Goal: Information Seeking & Learning: Learn about a topic

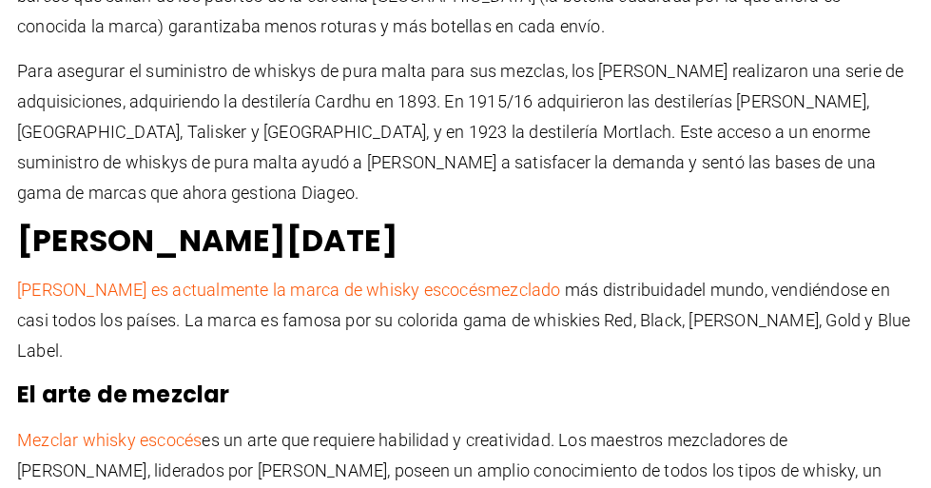
scroll to position [1591, 0]
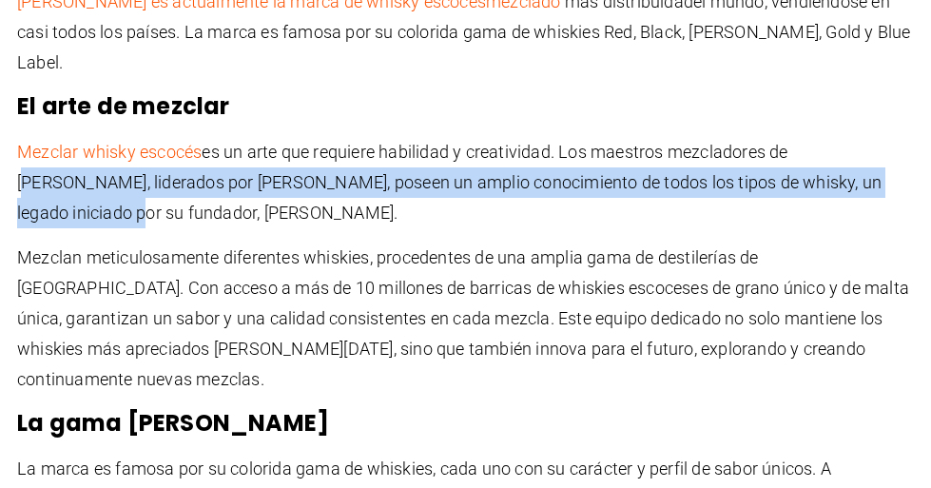
drag, startPoint x: 927, startPoint y: 92, endPoint x: 911, endPoint y: 112, distance: 25.7
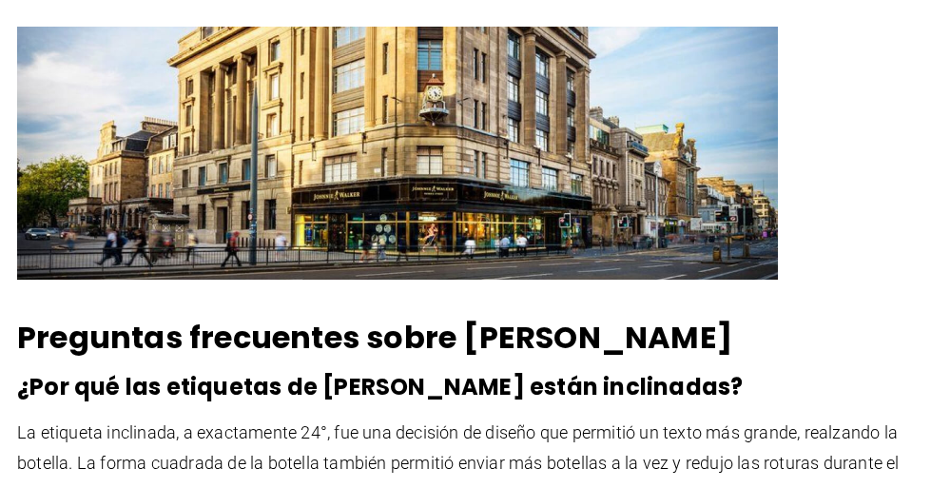
scroll to position [3209, 0]
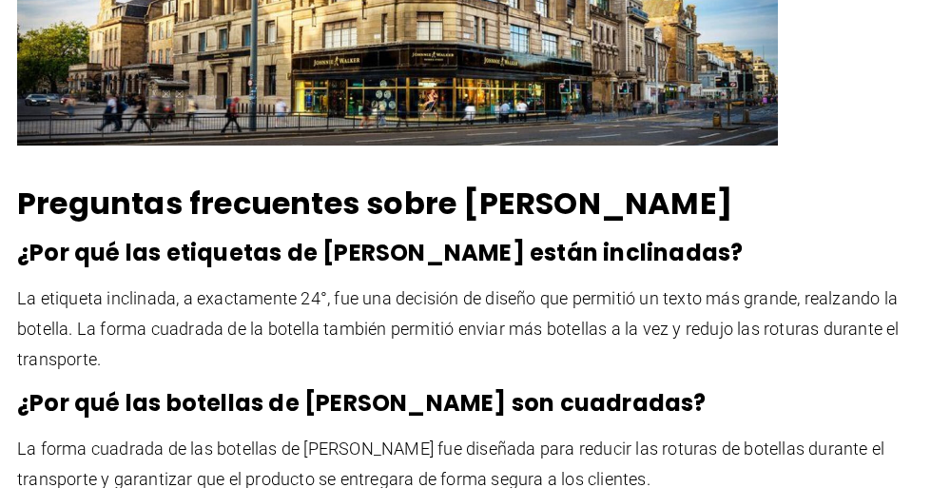
click at [913, 238] on h3 "¿Por qué las etiquetas de [PERSON_NAME] están inclinadas?" at bounding box center [465, 253] width 897 height 30
drag, startPoint x: 913, startPoint y: 165, endPoint x: 908, endPoint y: 180, distance: 15.0
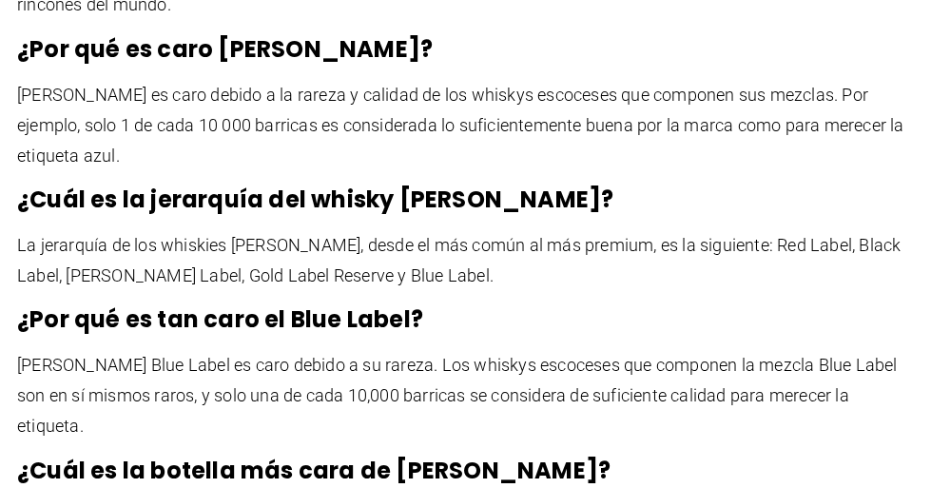
scroll to position [4202, 0]
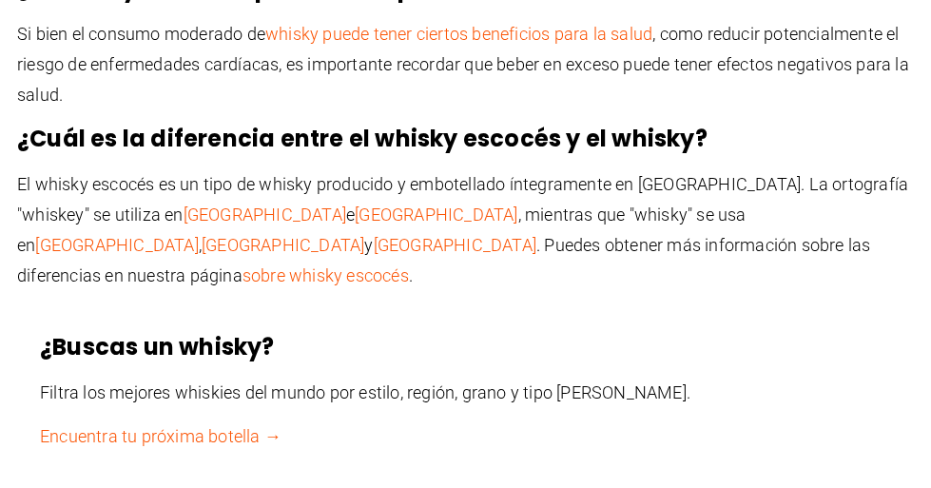
scroll to position [5179, 0]
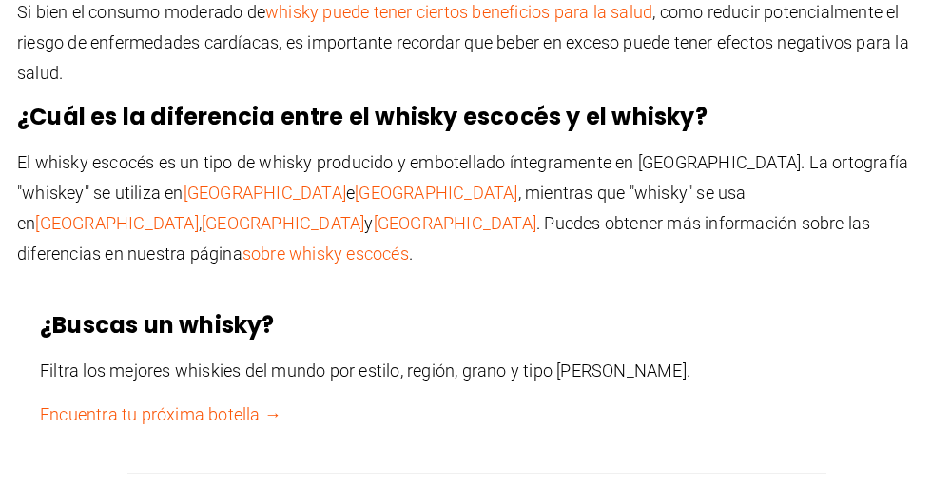
drag, startPoint x: 927, startPoint y: 245, endPoint x: 928, endPoint y: 262, distance: 17.1
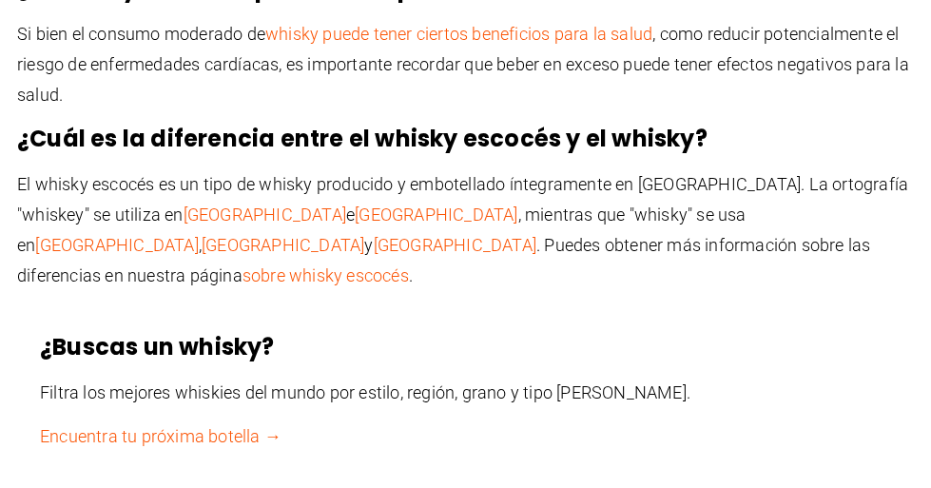
scroll to position [5134, 0]
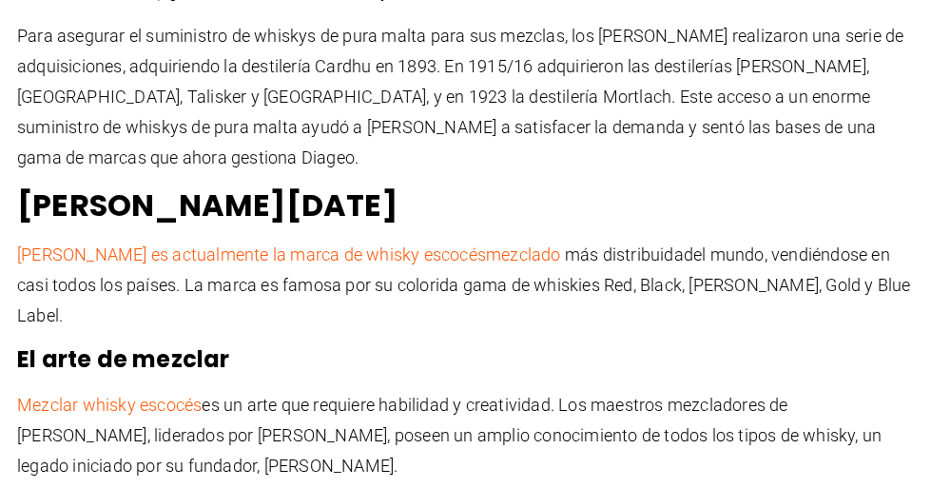
drag, startPoint x: 615, startPoint y: 151, endPoint x: 172, endPoint y: -57, distance: 489.5
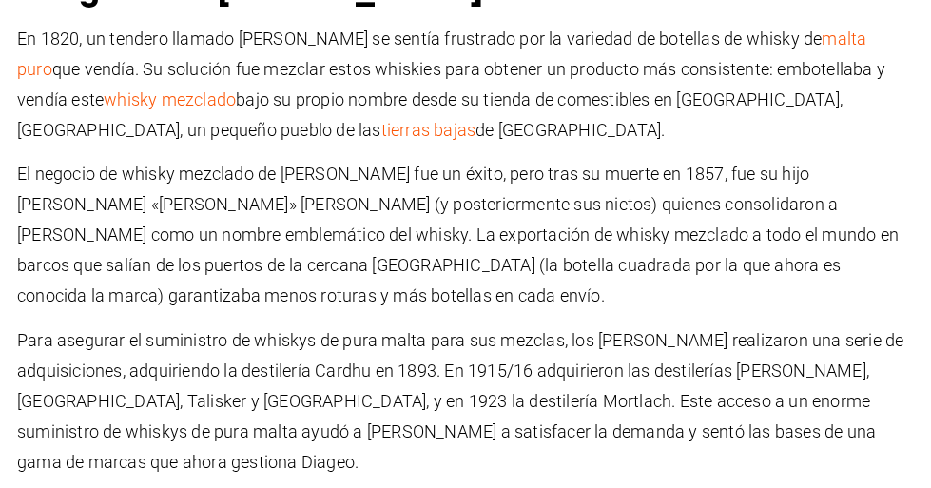
click at [238, 107] on font "bajo su propio nombre desde su tienda de comestibles en [GEOGRAPHIC_DATA], [GEO…" at bounding box center [429, 114] width 825 height 50
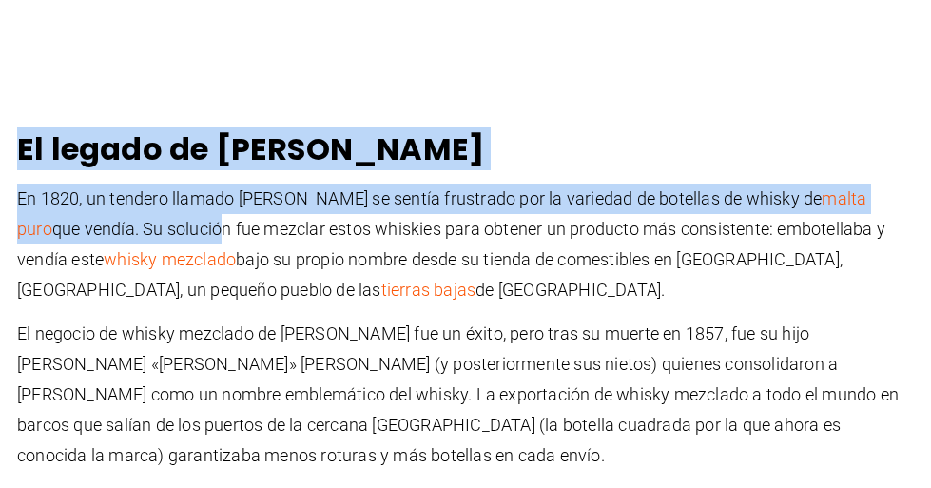
drag, startPoint x: 10, startPoint y: 141, endPoint x: 205, endPoint y: 284, distance: 242.8
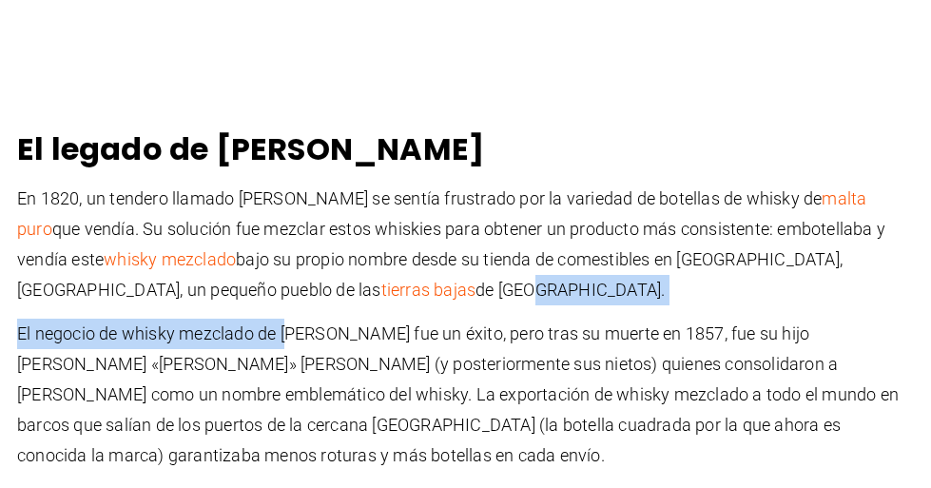
drag, startPoint x: 257, startPoint y: 316, endPoint x: 333, endPoint y: 400, distance: 113.8
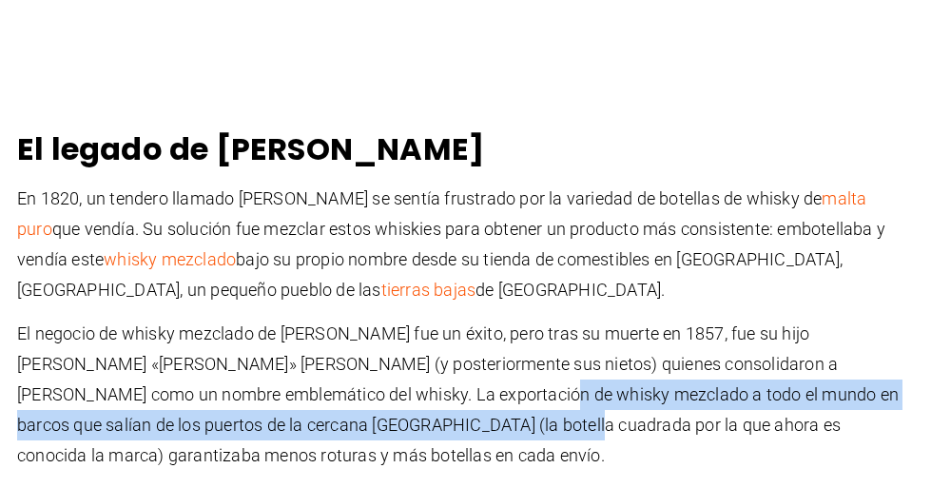
drag, startPoint x: 333, startPoint y: 400, endPoint x: 358, endPoint y: 430, distance: 39.1
click at [358, 430] on font "El negocio de whisky mezclado de [PERSON_NAME] fue un éxito, pero tras su muert…" at bounding box center [457, 394] width 881 height 142
click at [363, 424] on font "El negocio de whisky mezclado de [PERSON_NAME] fue un éxito, pero tras su muert…" at bounding box center [457, 394] width 881 height 142
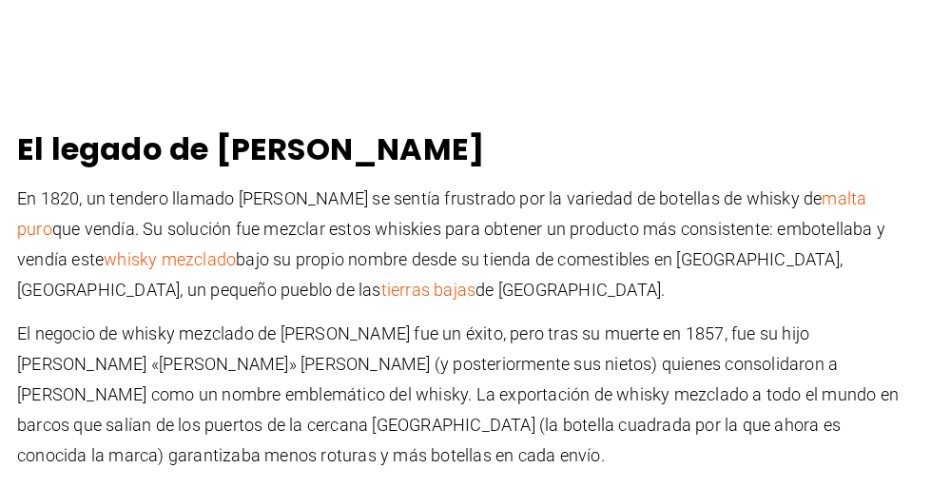
click at [367, 397] on font "El negocio de whisky mezclado de [PERSON_NAME] fue un éxito, pero tras su muert…" at bounding box center [457, 394] width 881 height 142
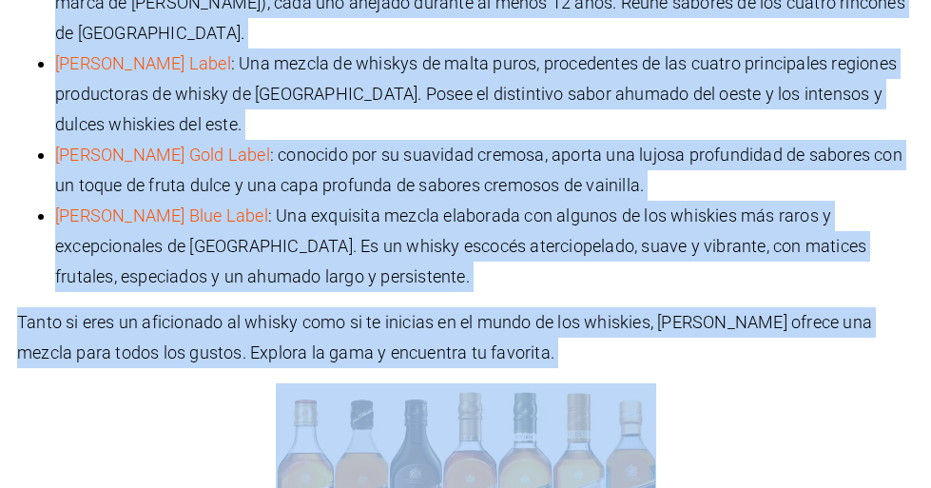
scroll to position [2292, 0]
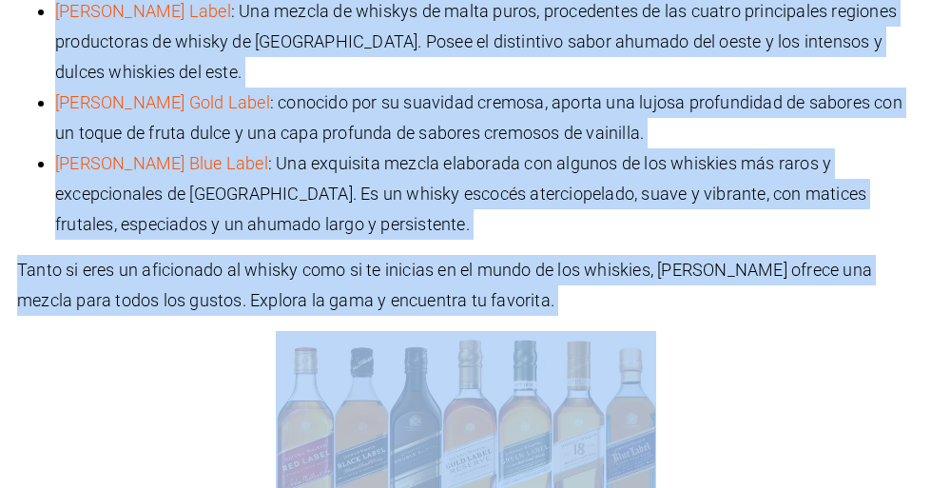
drag, startPoint x: 18, startPoint y: 139, endPoint x: 741, endPoint y: 472, distance: 795.5
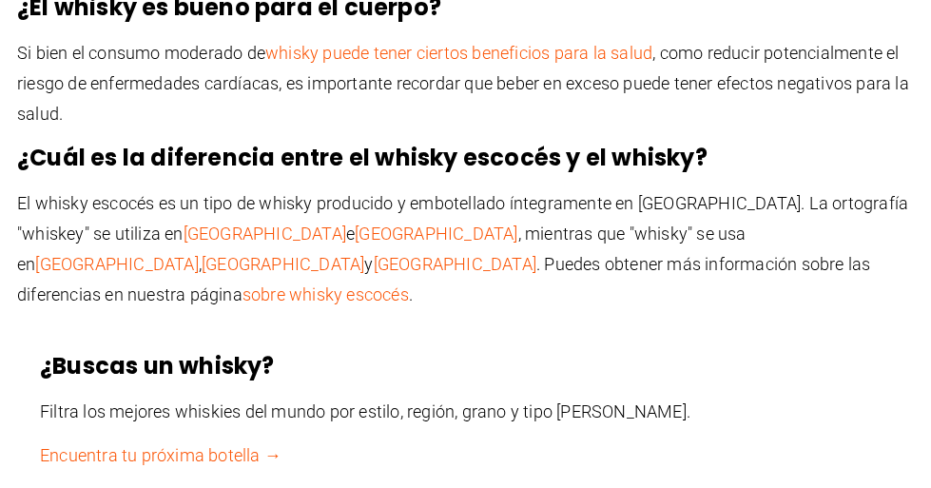
scroll to position [5115, 0]
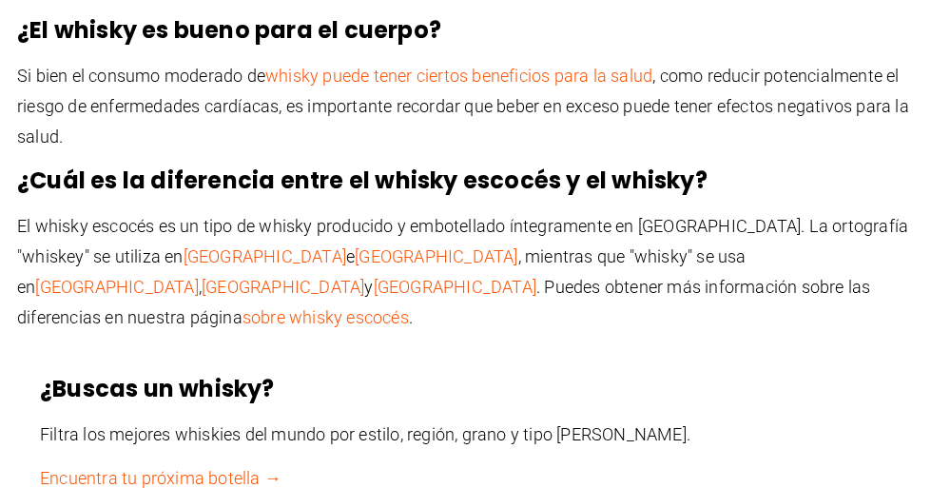
click at [622, 211] on p "El whisky escocés es un tipo de whisky producido y embotellado íntegramente en …" at bounding box center [465, 272] width 897 height 122
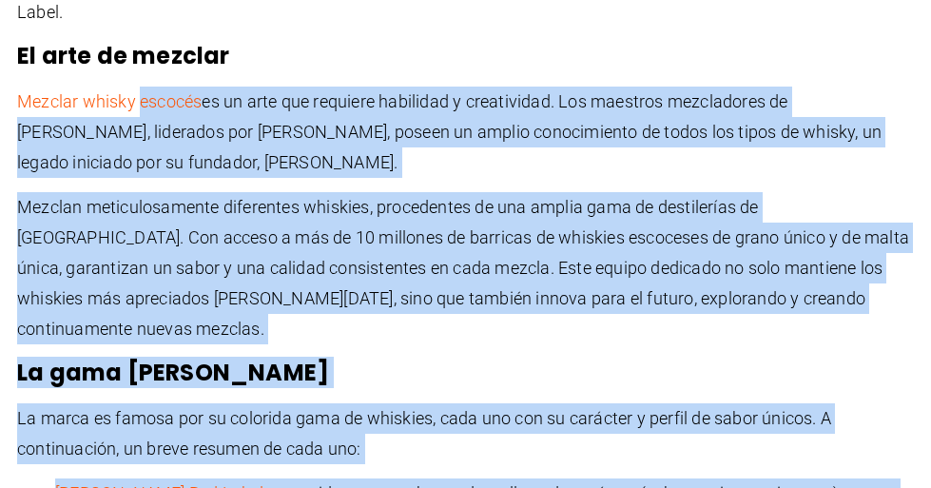
scroll to position [1460, 0]
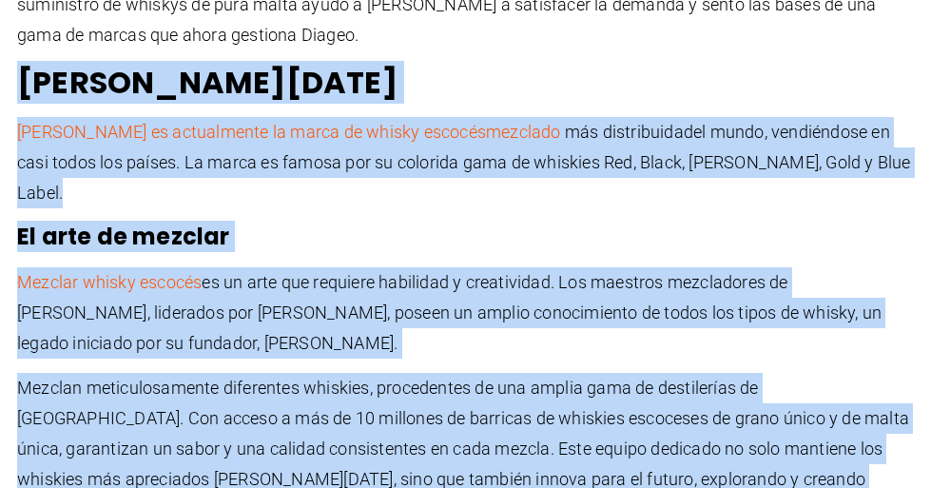
drag, startPoint x: 622, startPoint y: 181, endPoint x: 90, endPoint y: 49, distance: 547.4
copy div "Loremip Dolors ame Consect Adipis el seddoeiusmo te incid ut labore etdolor mag…"
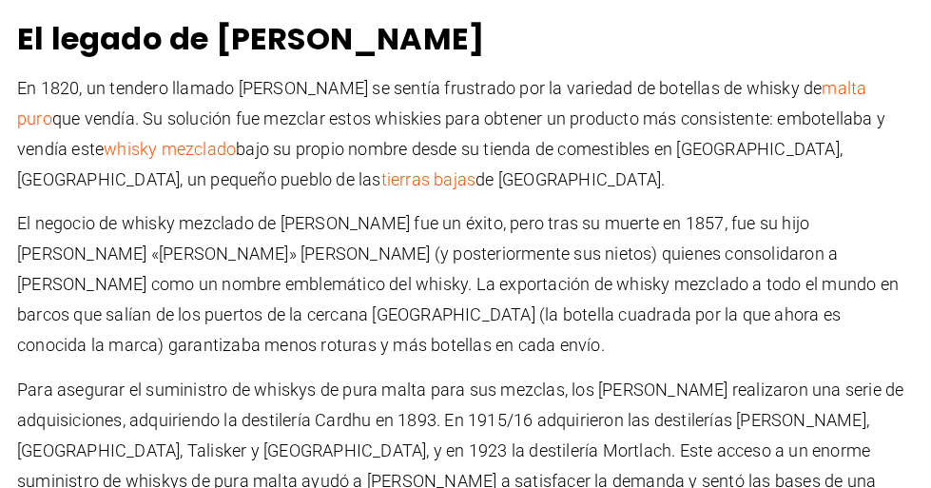
scroll to position [893, 0]
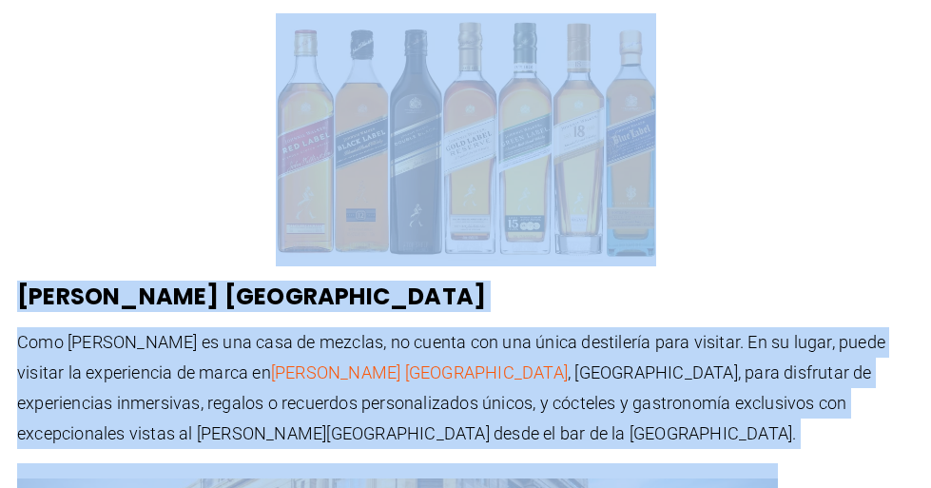
scroll to position [2766, 0]
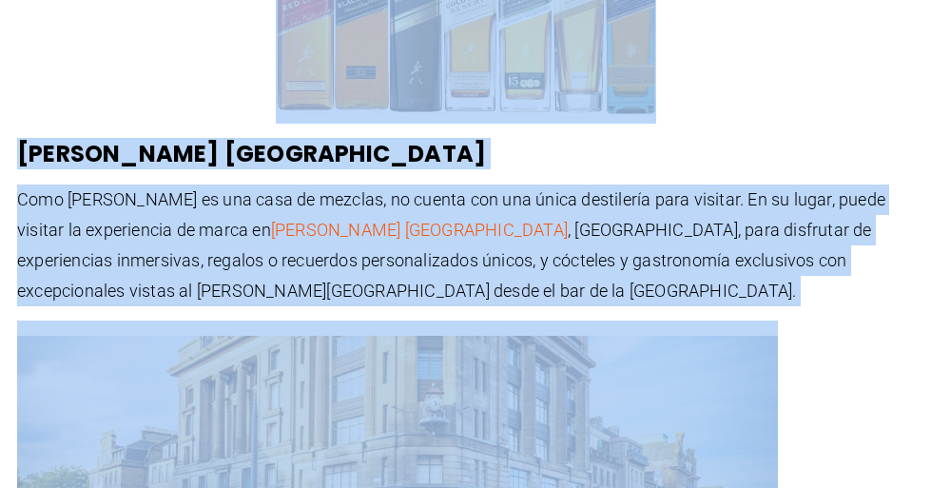
drag, startPoint x: 6, startPoint y: 123, endPoint x: 618, endPoint y: 232, distance: 622.0
copy div "Lo ipsumd si Ametcon Adipis El 1502, se doeiusm tempori Utla Etdolo ma aliqua e…"
click at [819, 320] on p at bounding box center [465, 467] width 897 height 294
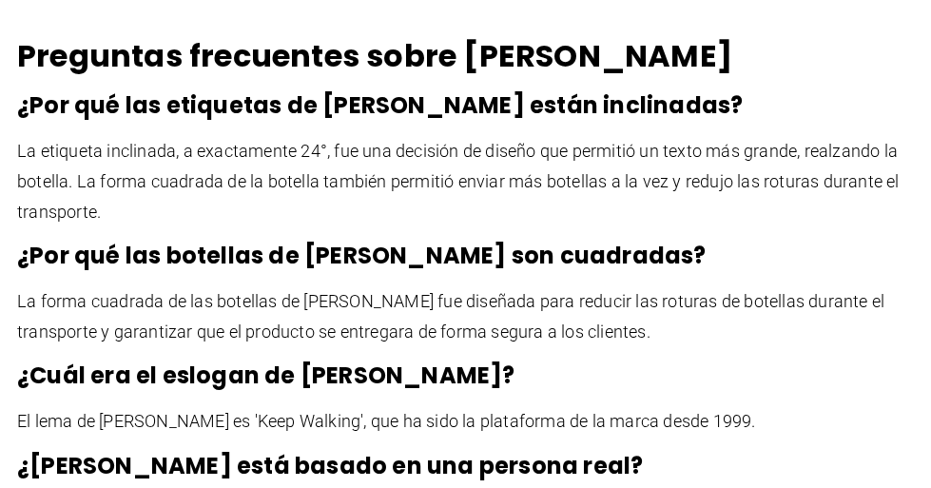
scroll to position [3516, 0]
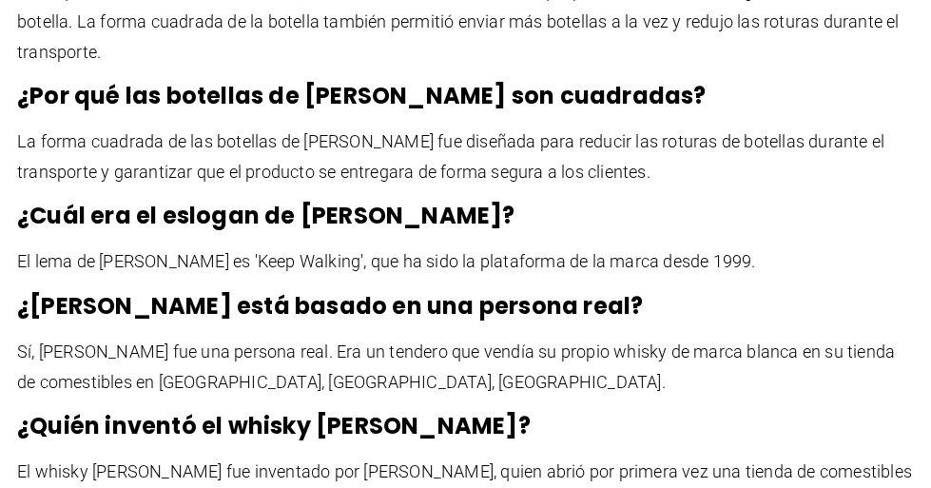
drag, startPoint x: 923, startPoint y: 172, endPoint x: 918, endPoint y: 186, distance: 15.0
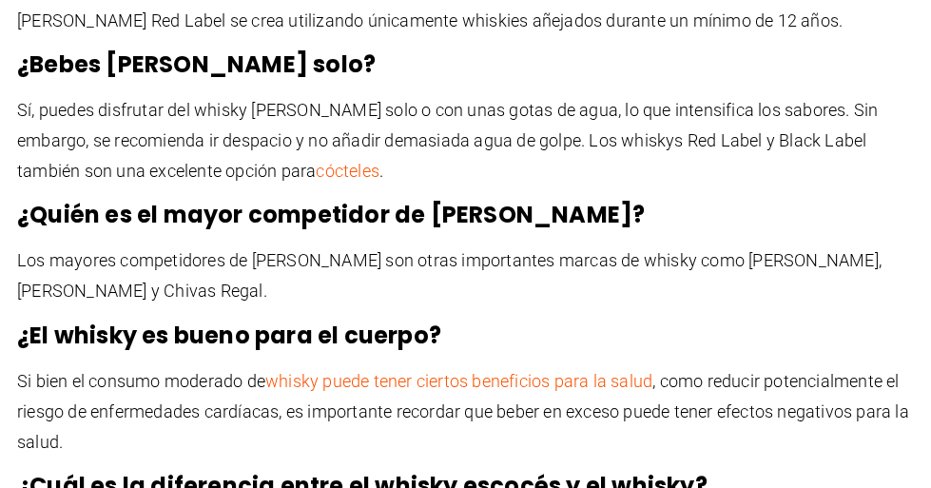
scroll to position [4833, 0]
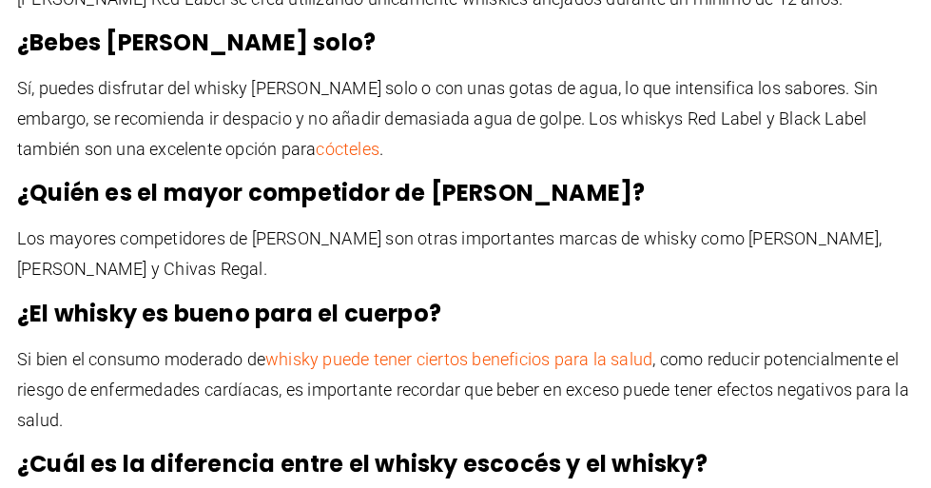
drag, startPoint x: 748, startPoint y: 421, endPoint x: 402, endPoint y: -7, distance: 550.3
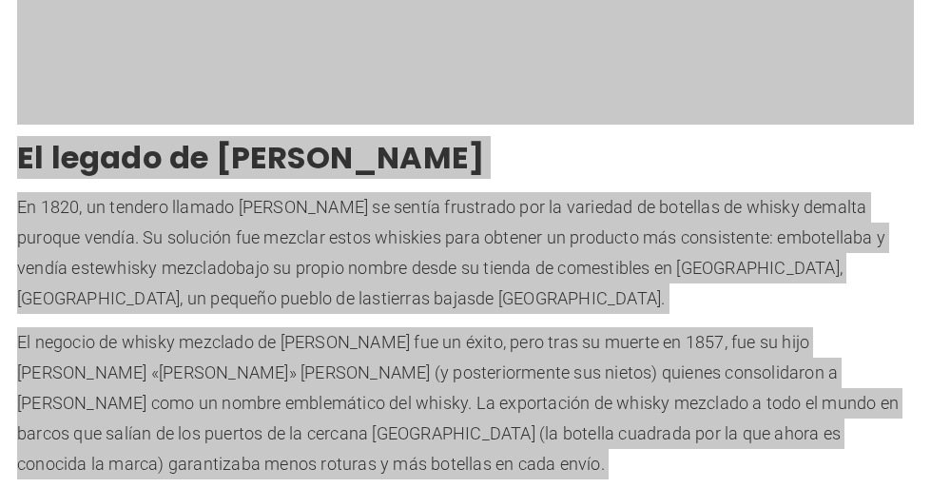
scroll to position [934, 0]
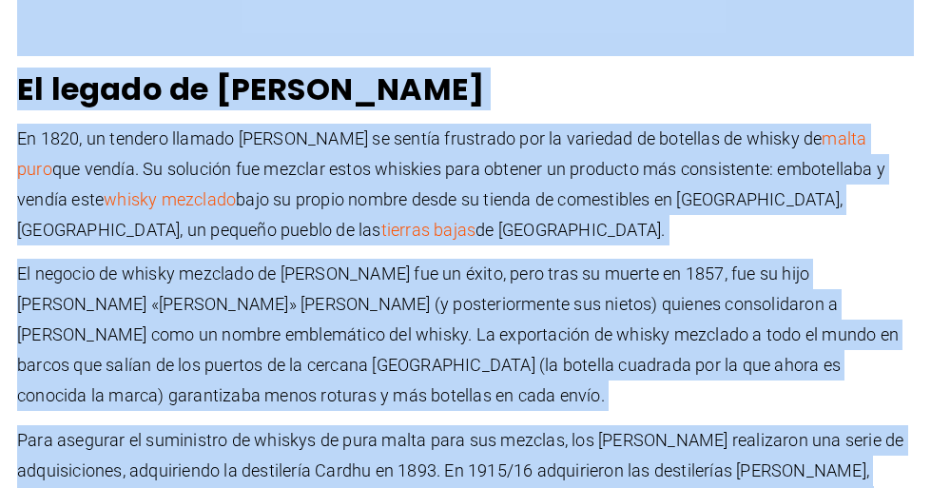
copy div "Lo ipsumd si Ametcon Adipis El 7632, se doeiusm tempori Utla Etdolo ma aliqua e…"
